Goal: Task Accomplishment & Management: Manage account settings

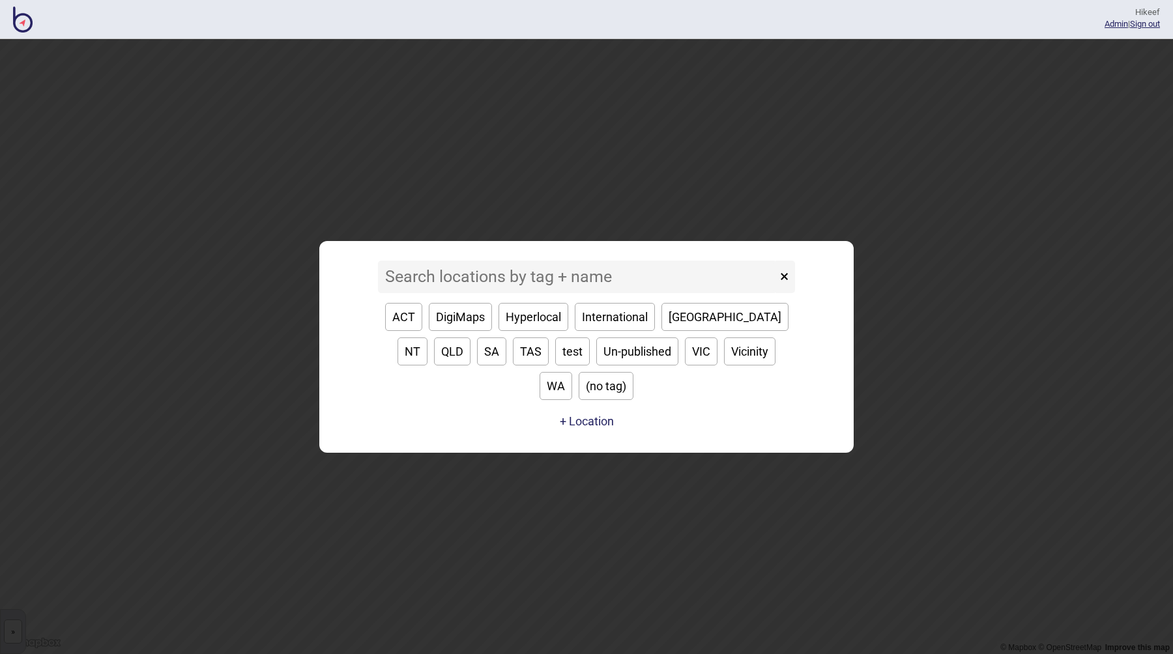
click at [463, 293] on input at bounding box center [577, 277] width 399 height 33
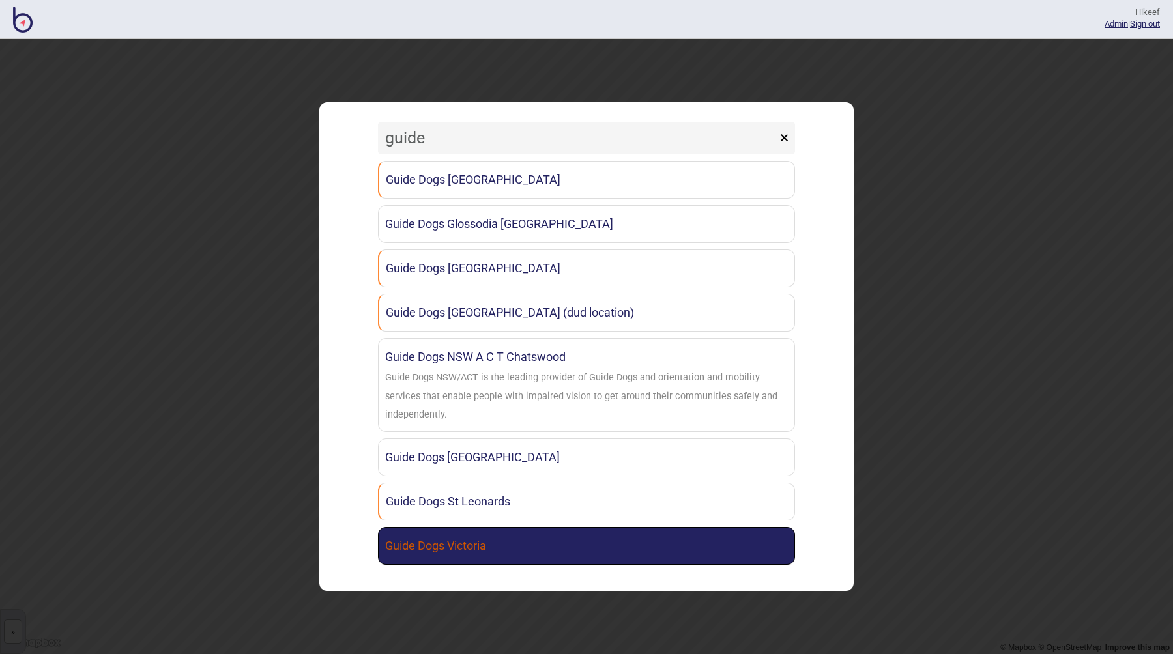
type input "guide"
click at [537, 542] on link "Guide Dogs Victoria" at bounding box center [586, 546] width 417 height 38
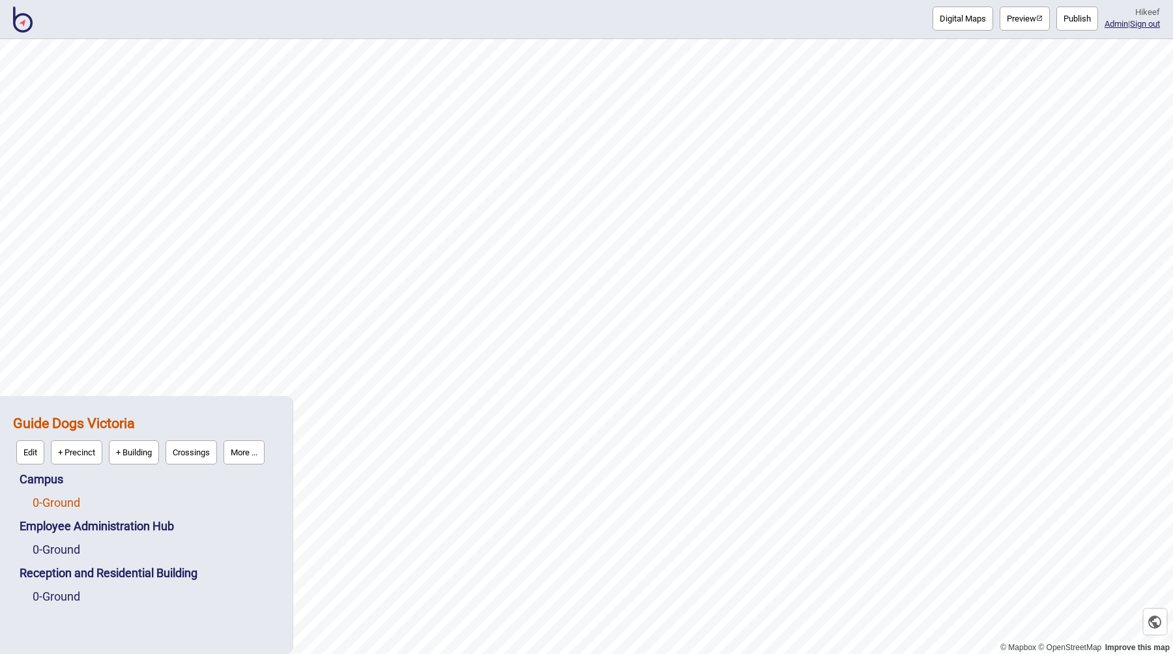
click at [57, 500] on link "0 - Ground" at bounding box center [57, 503] width 48 height 14
click at [57, 497] on button "Edit" at bounding box center [50, 500] width 28 height 24
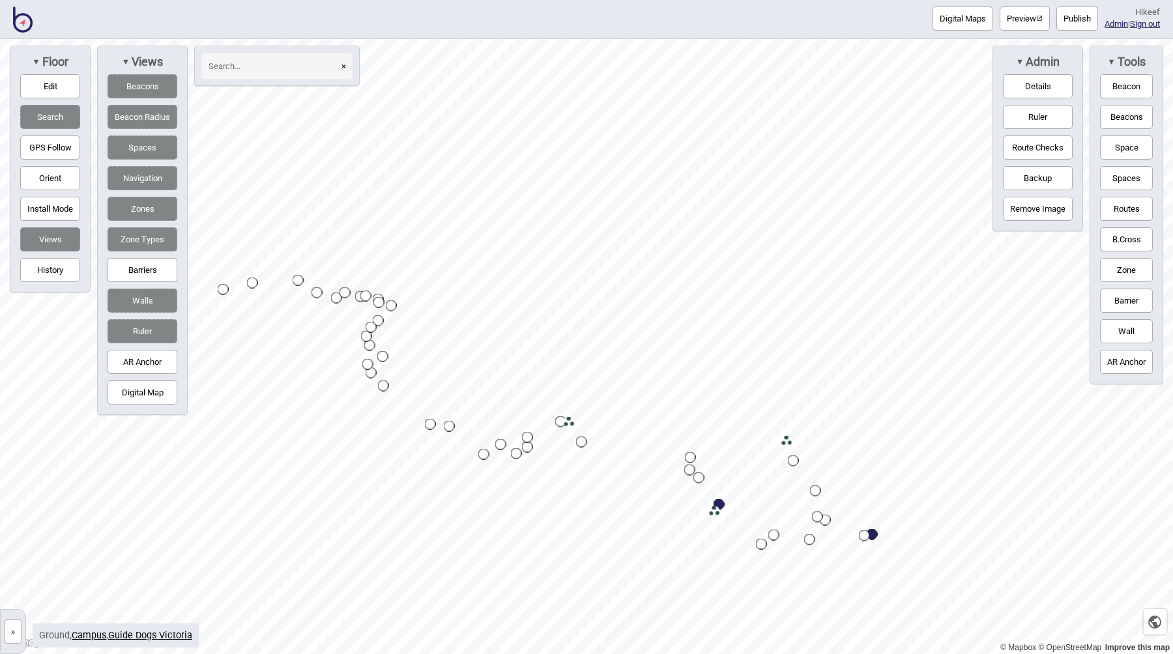
click at [7, 637] on button "»" at bounding box center [13, 632] width 18 height 24
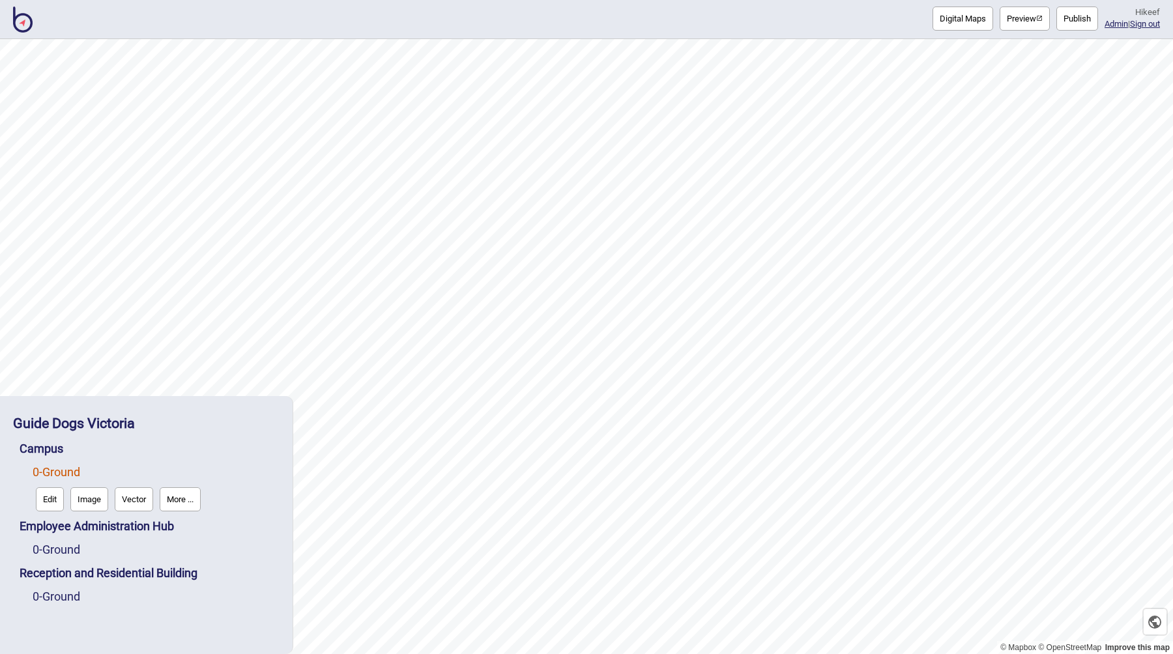
click at [91, 503] on button "Image" at bounding box center [89, 500] width 38 height 24
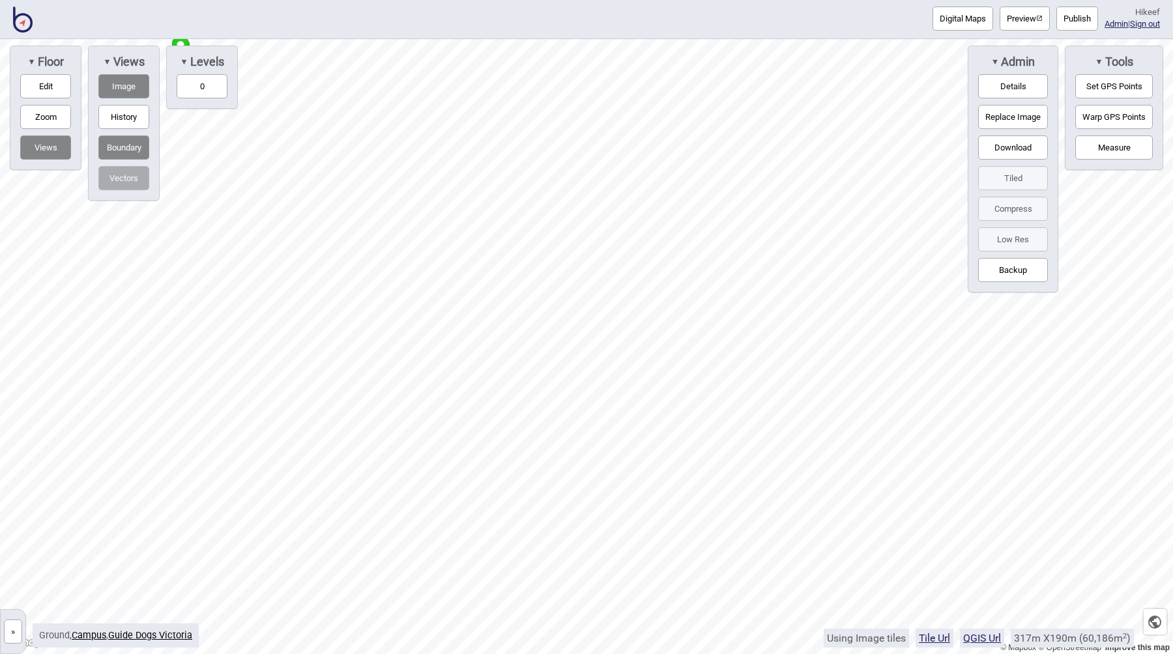
click at [1002, 85] on button "Details" at bounding box center [1013, 86] width 70 height 24
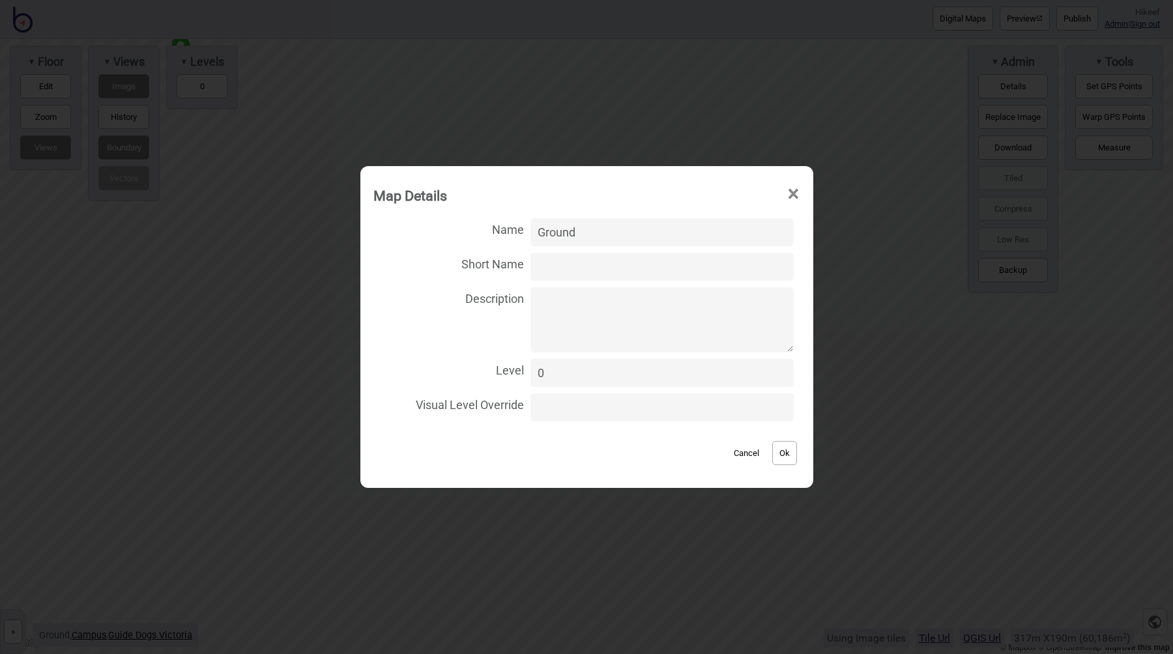
click at [890, 259] on div "Map Details × Name Ground Short Name Description Level 0 Visual Level Override …" at bounding box center [586, 327] width 1173 height 654
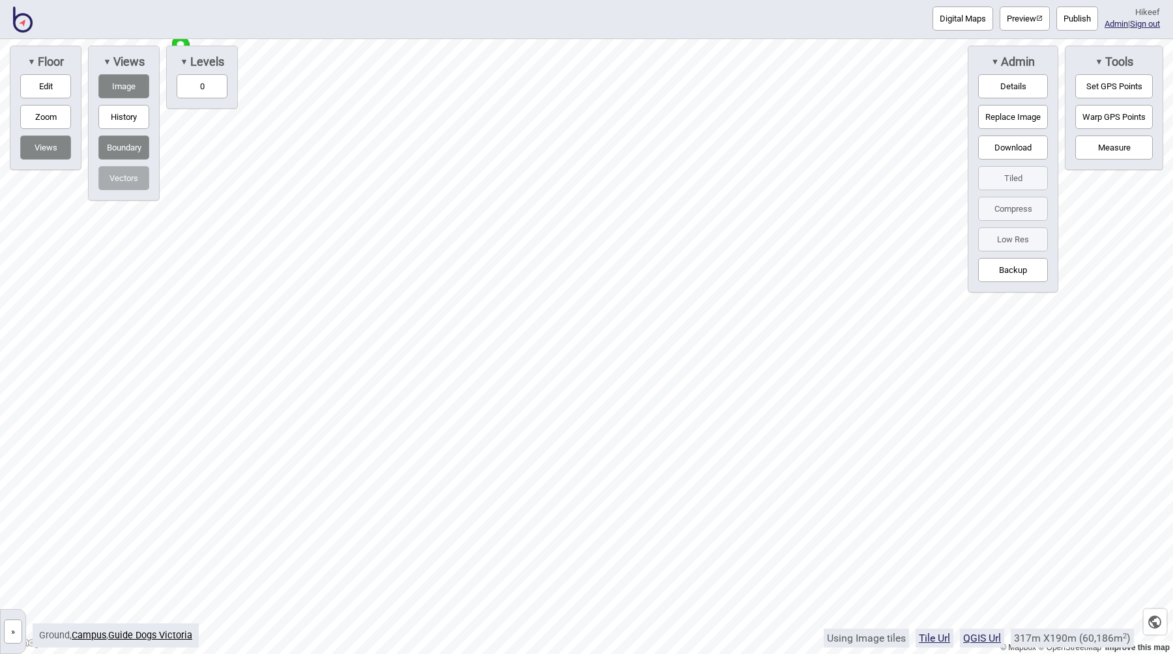
click at [14, 626] on button "»" at bounding box center [13, 632] width 18 height 24
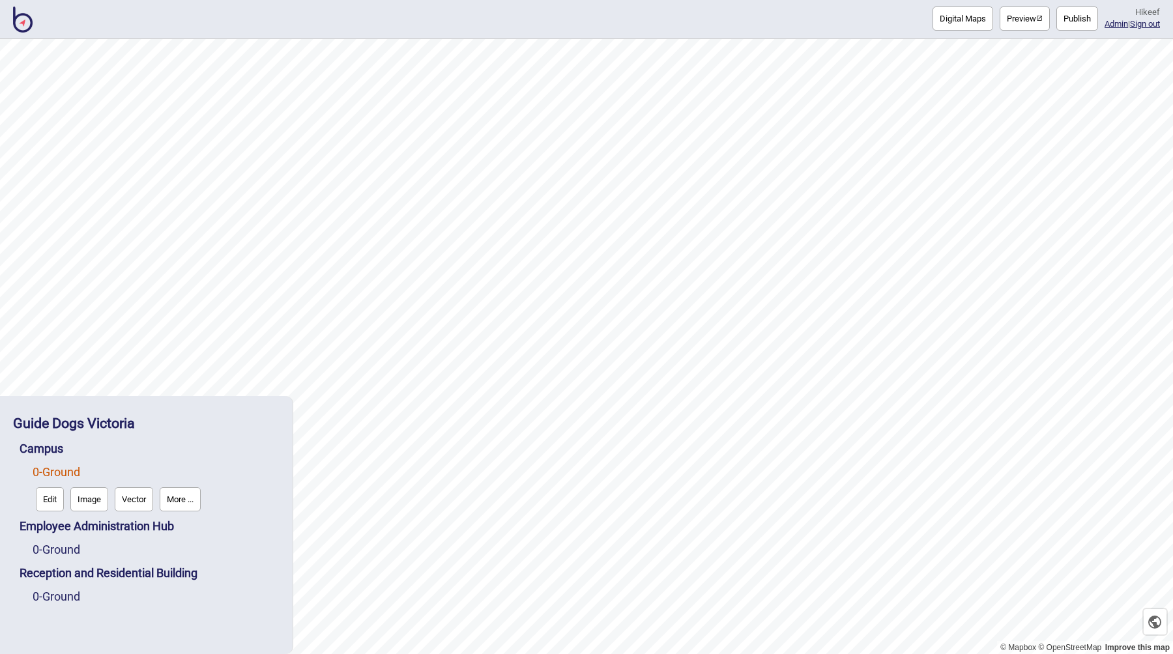
click at [166, 504] on button "More ..." at bounding box center [180, 500] width 41 height 24
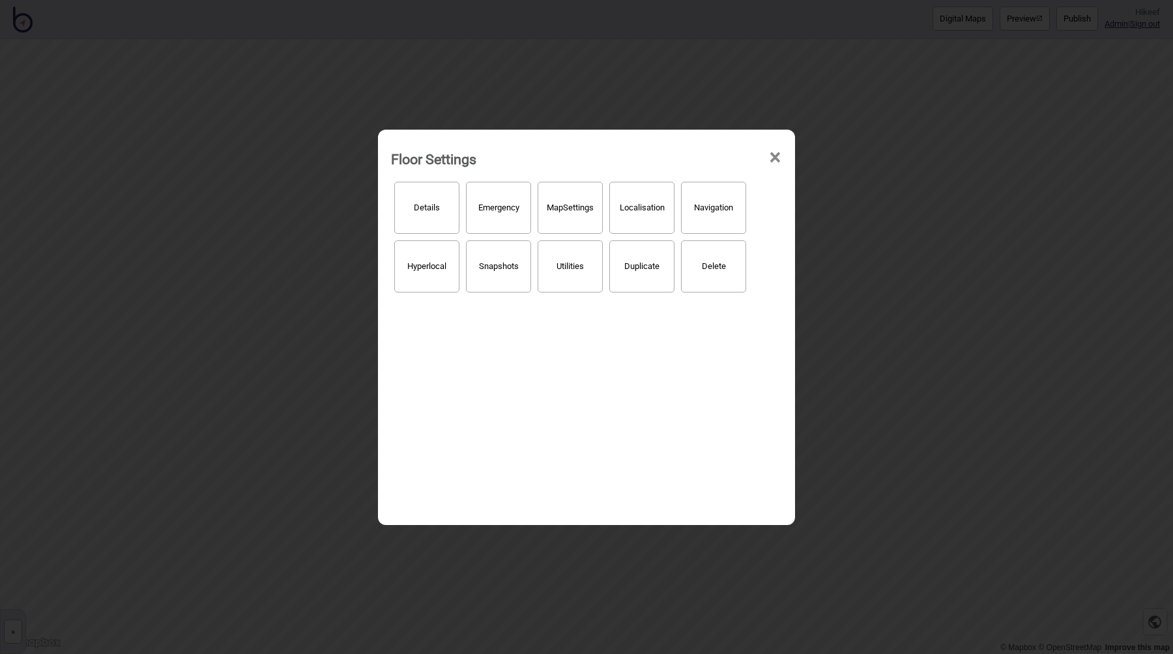
click at [569, 201] on button "Map Settings" at bounding box center [570, 208] width 65 height 52
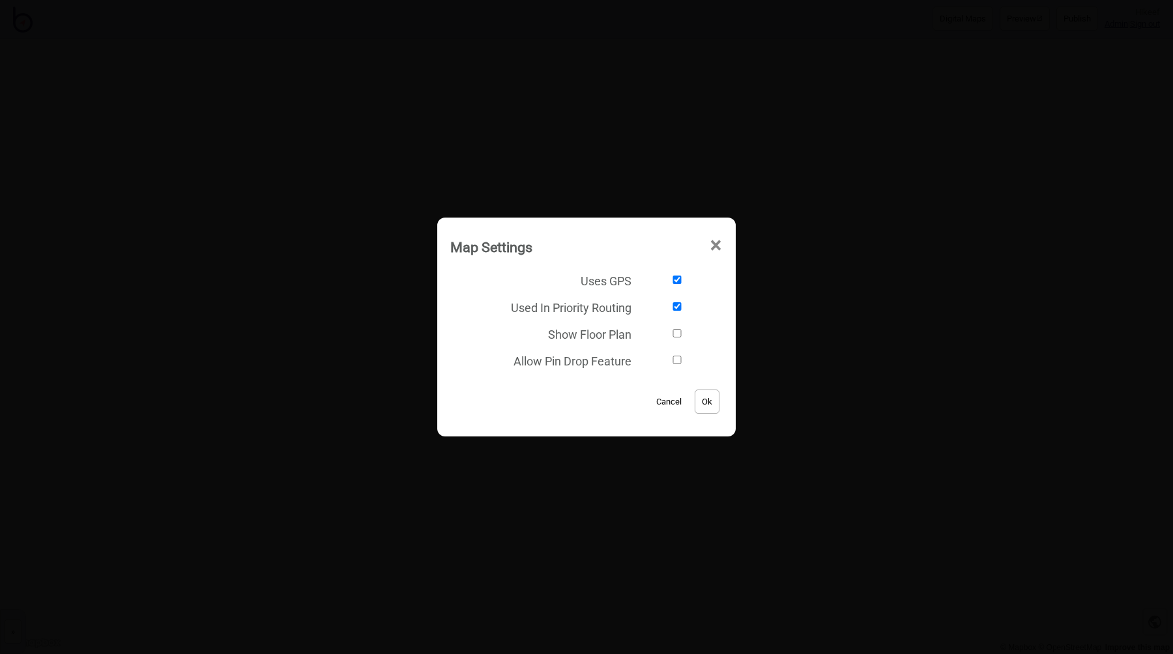
click at [461, 414] on div "Cancel Ok" at bounding box center [586, 395] width 272 height 44
click at [561, 268] on span "Uses GPS" at bounding box center [540, 280] width 181 height 27
click at [638, 276] on input "Uses GPS" at bounding box center [677, 280] width 79 height 8
checkbox input "false"
